Goal: Task Accomplishment & Management: Manage account settings

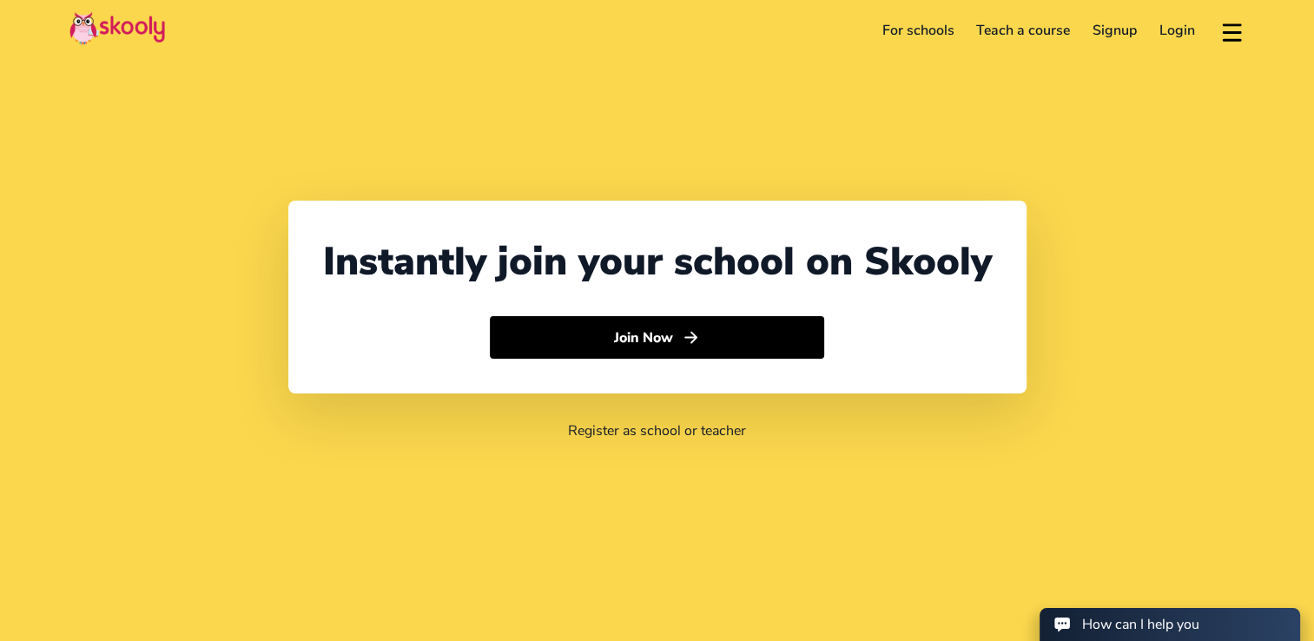
select select "64"
select select "[GEOGRAPHIC_DATA]"
select select "Pacific/[GEOGRAPHIC_DATA]"
click at [1170, 14] on header "For schools Teach a course Signup Login Download app Contact support English" at bounding box center [657, 30] width 1314 height 61
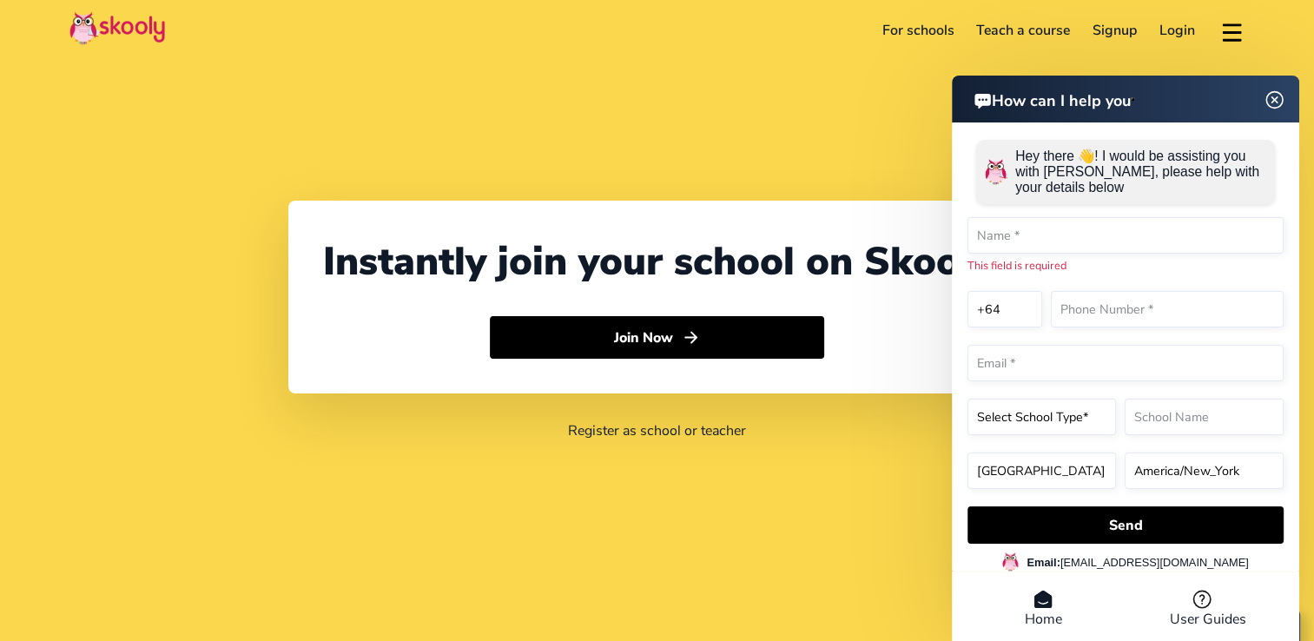
click at [1272, 103] on img at bounding box center [1274, 100] width 33 height 22
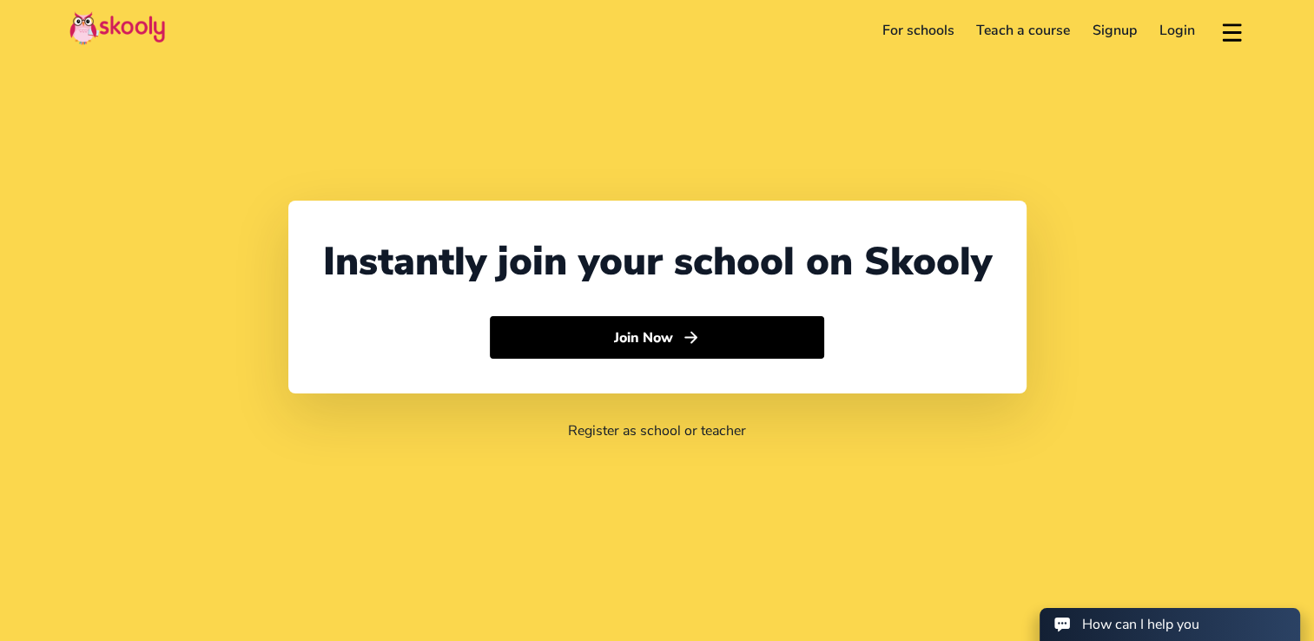
click at [1174, 34] on link "Login" at bounding box center [1177, 30] width 58 height 28
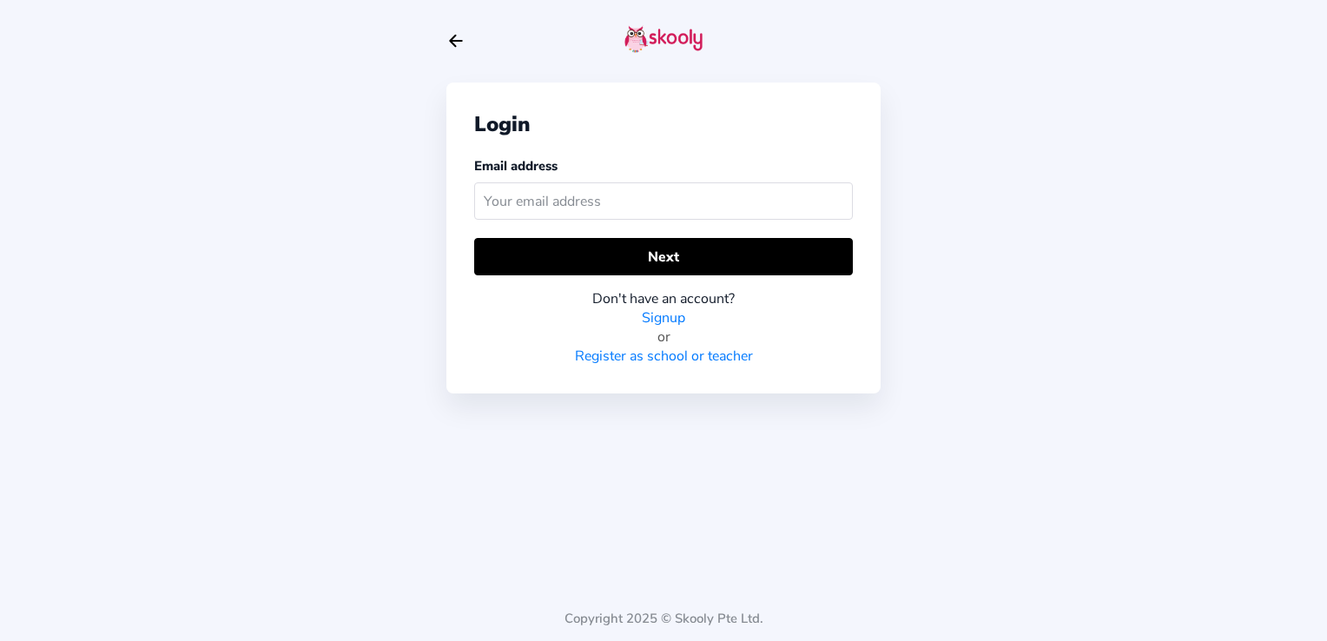
click at [646, 217] on input "text" at bounding box center [663, 200] width 379 height 37
type input "[PERSON_NAME][EMAIL_ADDRESS][PERSON_NAME][DOMAIN_NAME]"
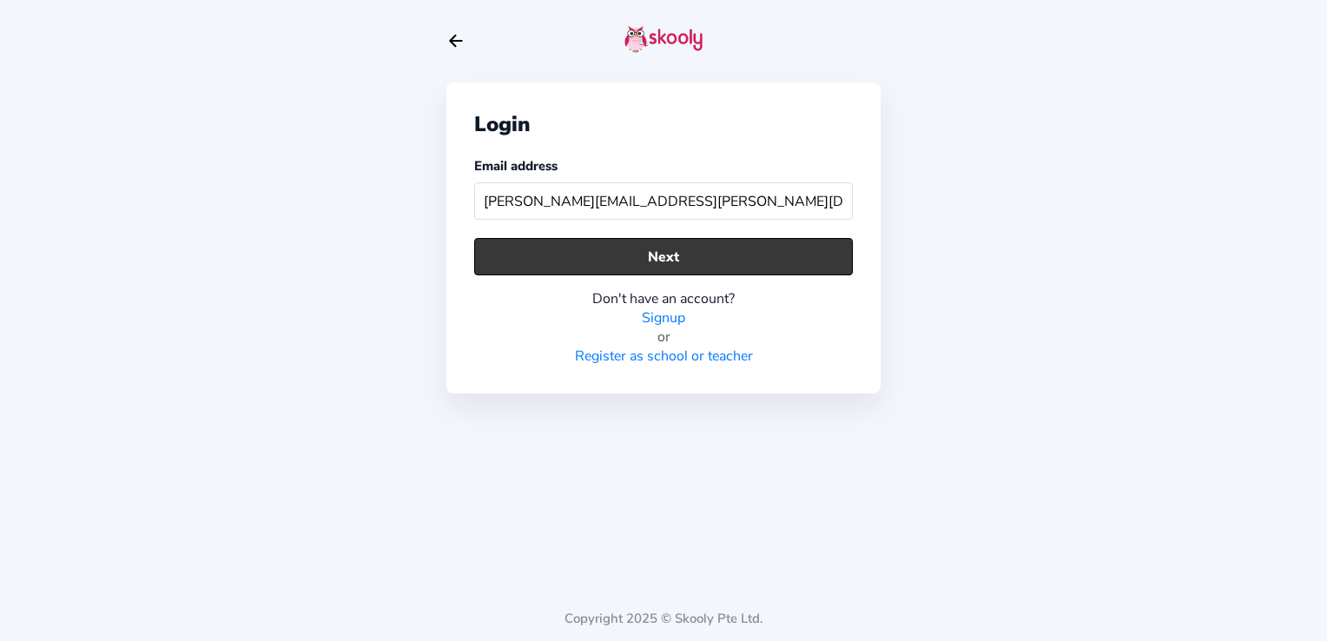
click at [664, 255] on button "Next" at bounding box center [663, 256] width 379 height 37
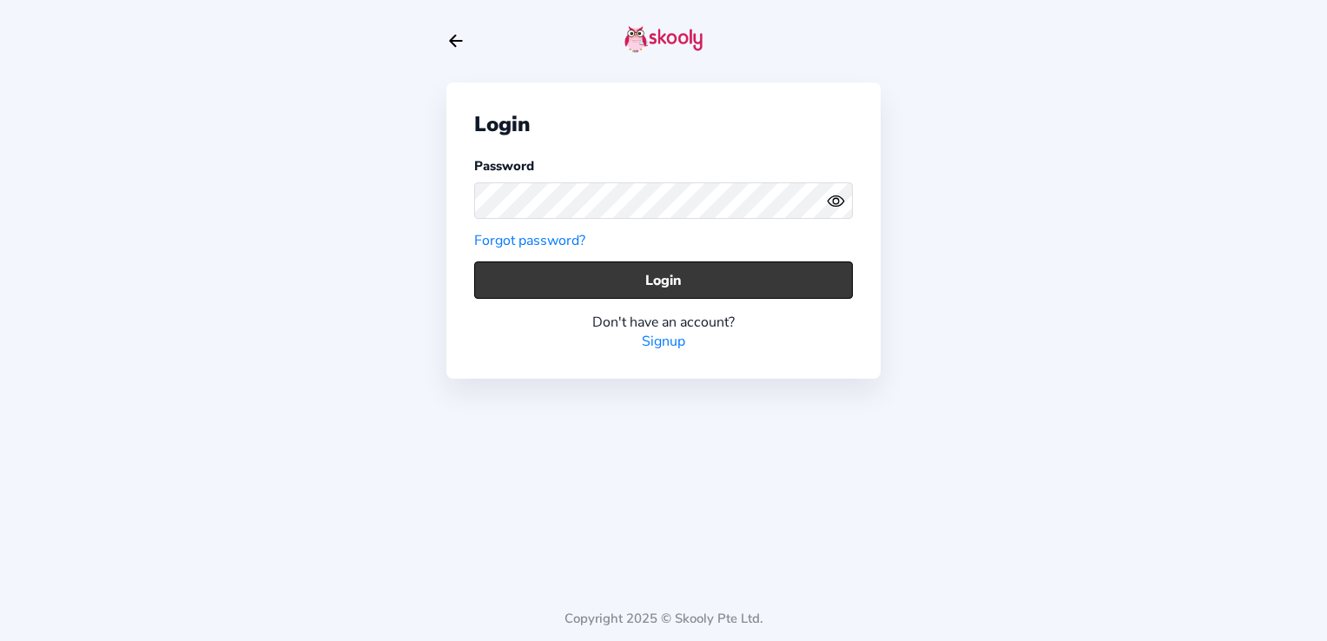
click at [662, 279] on button "Login" at bounding box center [663, 279] width 379 height 37
